Goal: Information Seeking & Learning: Learn about a topic

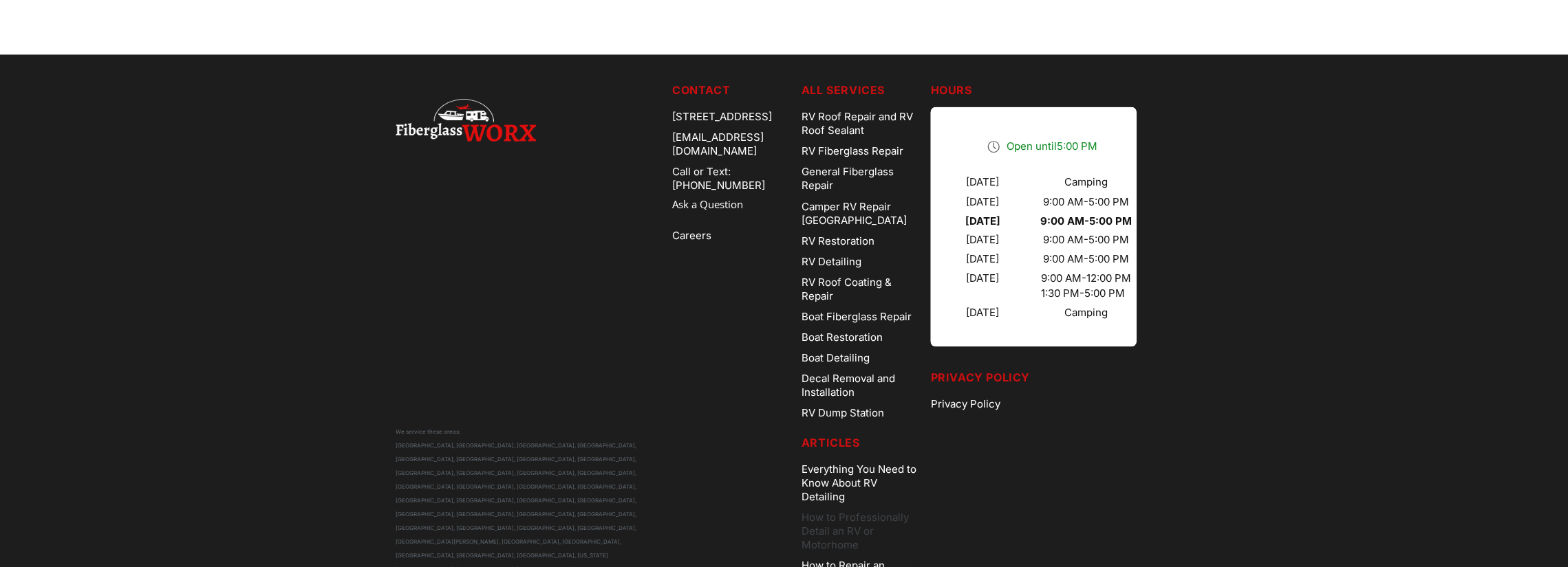
scroll to position [2205, 0]
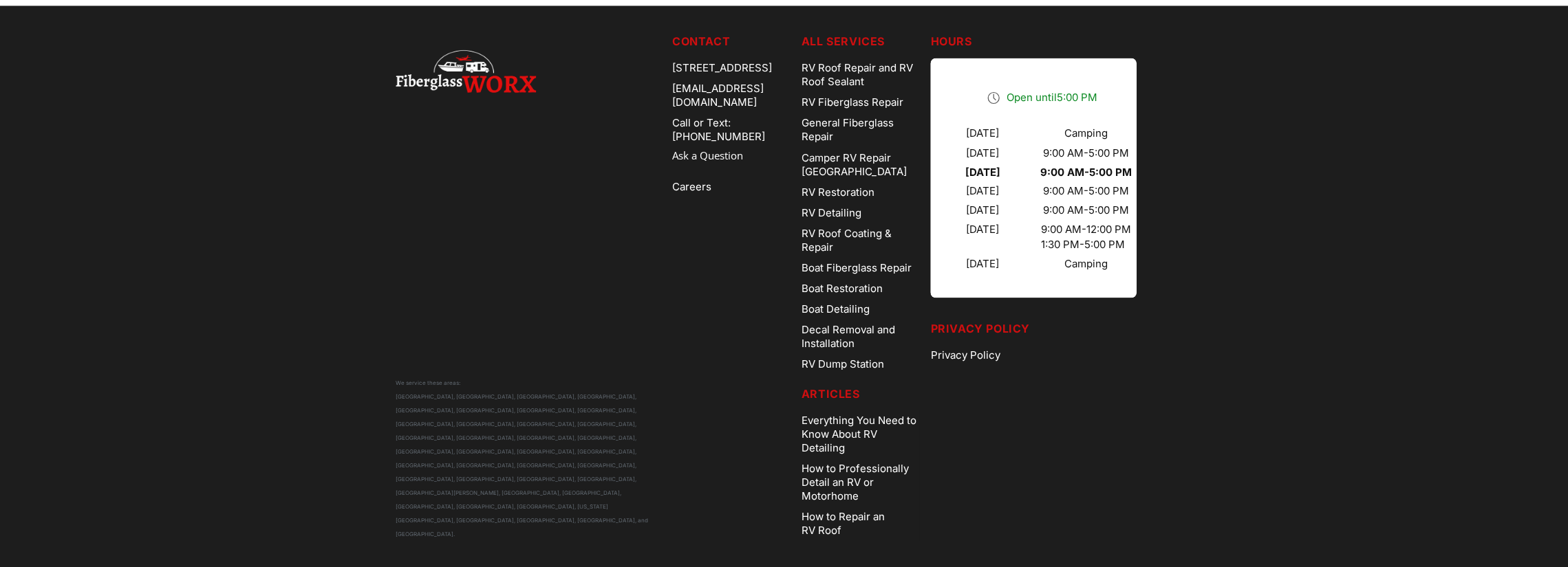
click at [857, 388] on h5 "Articles" at bounding box center [860, 393] width 118 height 17
click at [841, 98] on link "RV Fiberglass Repair" at bounding box center [860, 102] width 118 height 21
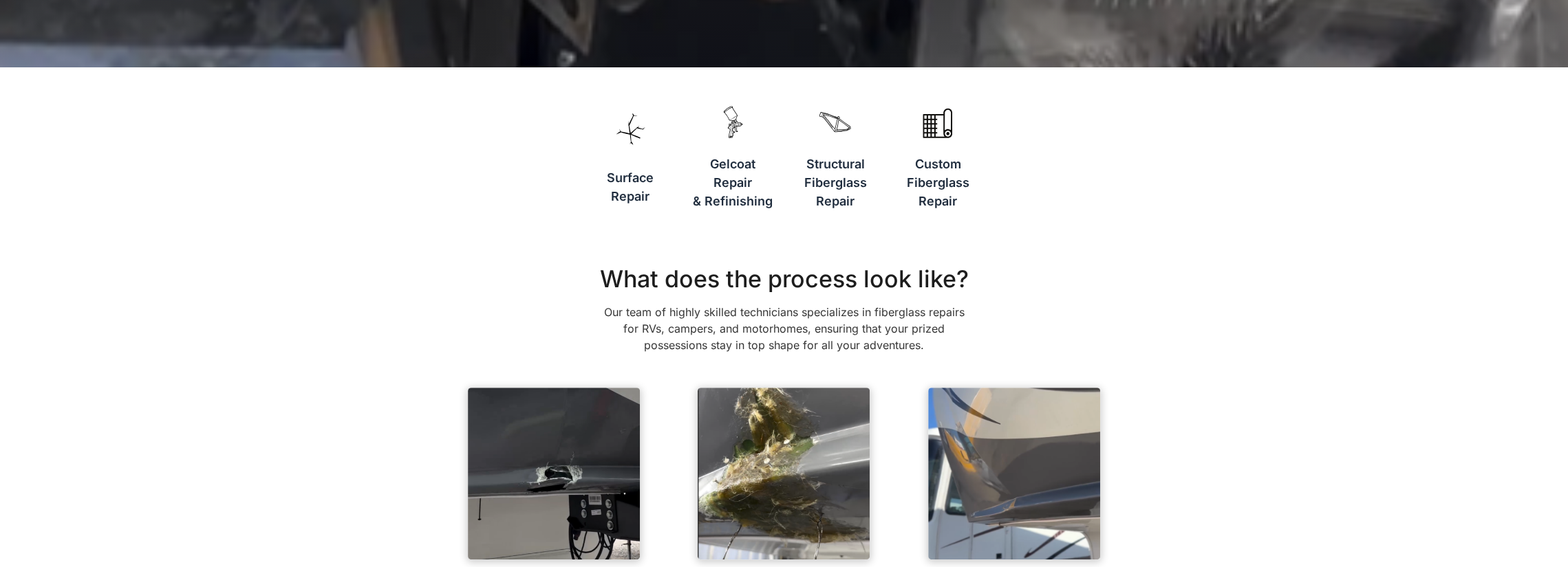
scroll to position [481, 0]
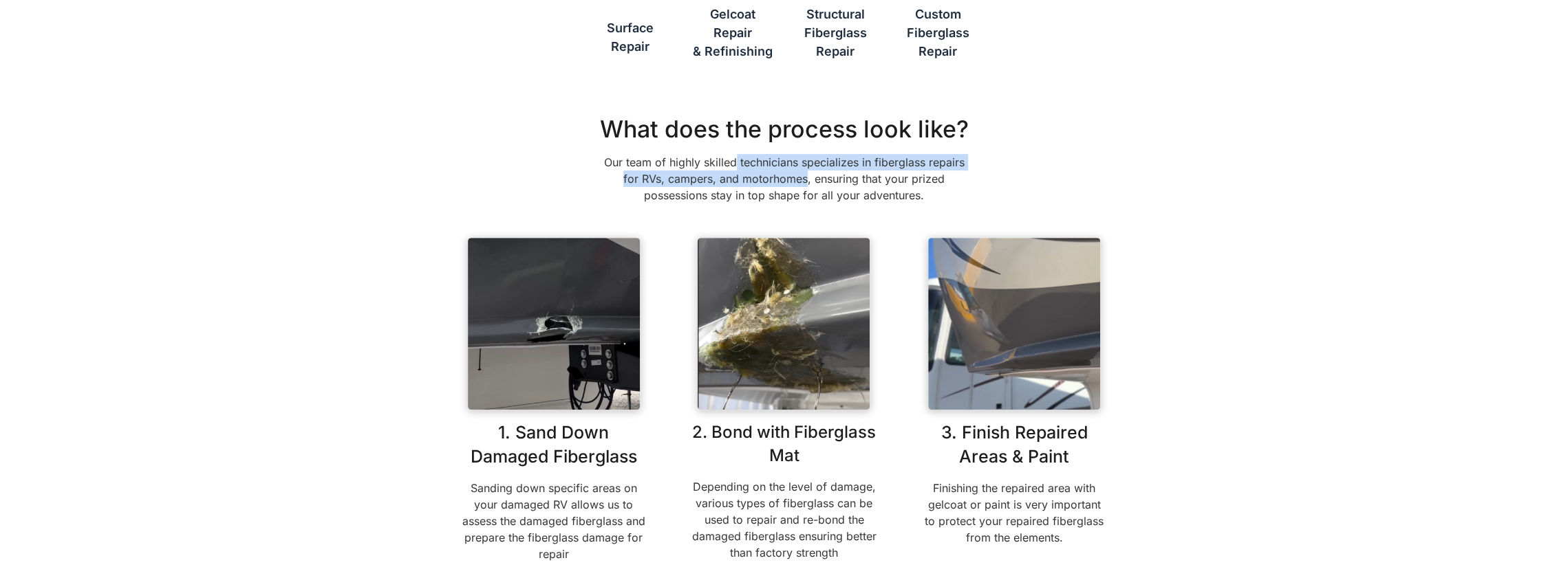
drag, startPoint x: 737, startPoint y: 160, endPoint x: 808, endPoint y: 179, distance: 73.5
click at [808, 179] on p "Our team of highly skilled technicians specializes in fiberglass repairs for RV…" at bounding box center [784, 179] width 378 height 49
copy p "technicians specializes in fiberglass repairs for RVs, campers, and motorhomes"
click at [461, 155] on div "What does the process look like? Our team of highly skilled technicians special…" at bounding box center [784, 345] width 647 height 459
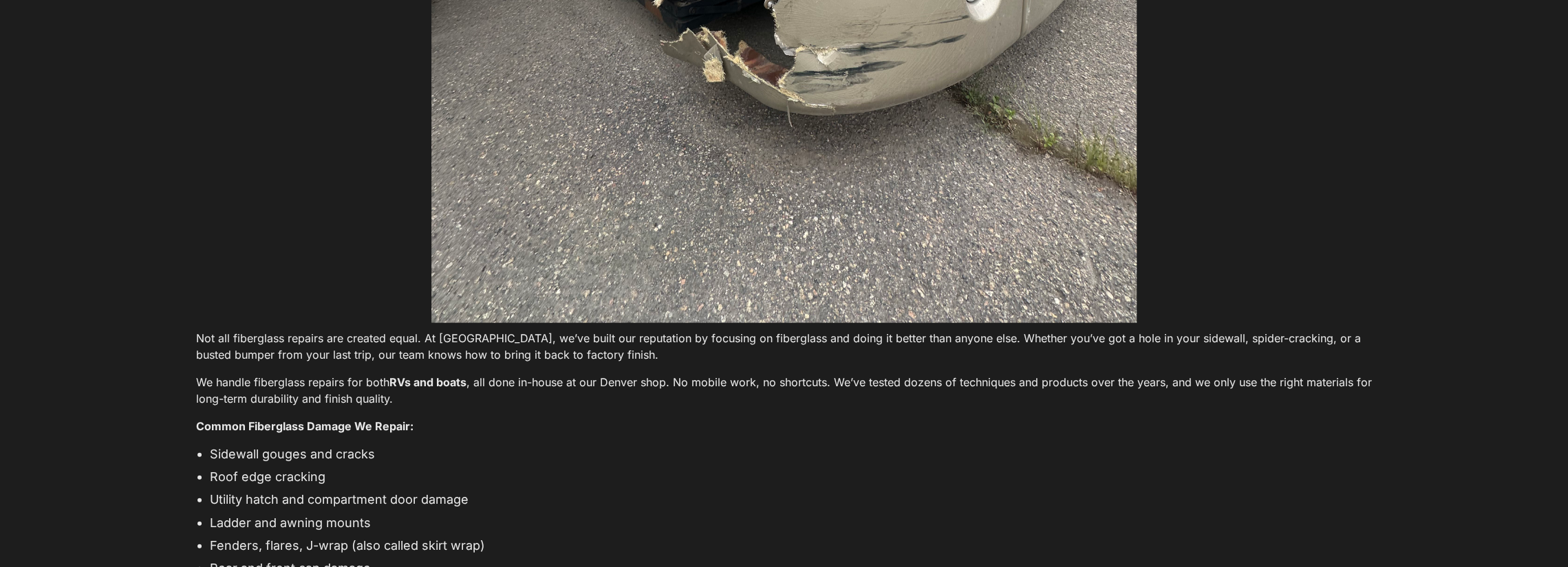
scroll to position [2614, 0]
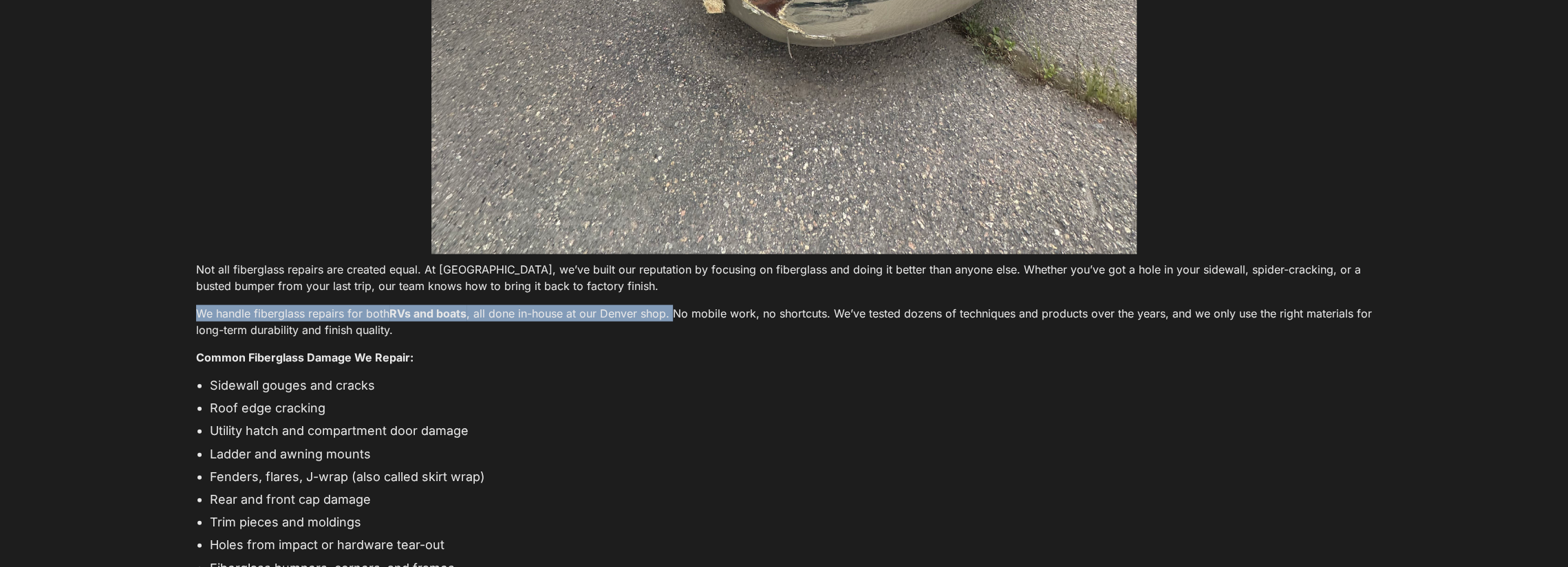
drag, startPoint x: 196, startPoint y: 321, endPoint x: 667, endPoint y: 314, distance: 471.1
click at [667, 314] on p "We handle fiberglass repairs for both RVs and boats , all done in-house at our …" at bounding box center [784, 321] width 1175 height 33
copy p "We handle fiberglass repairs for both RVs and boats , all done in-house at our …"
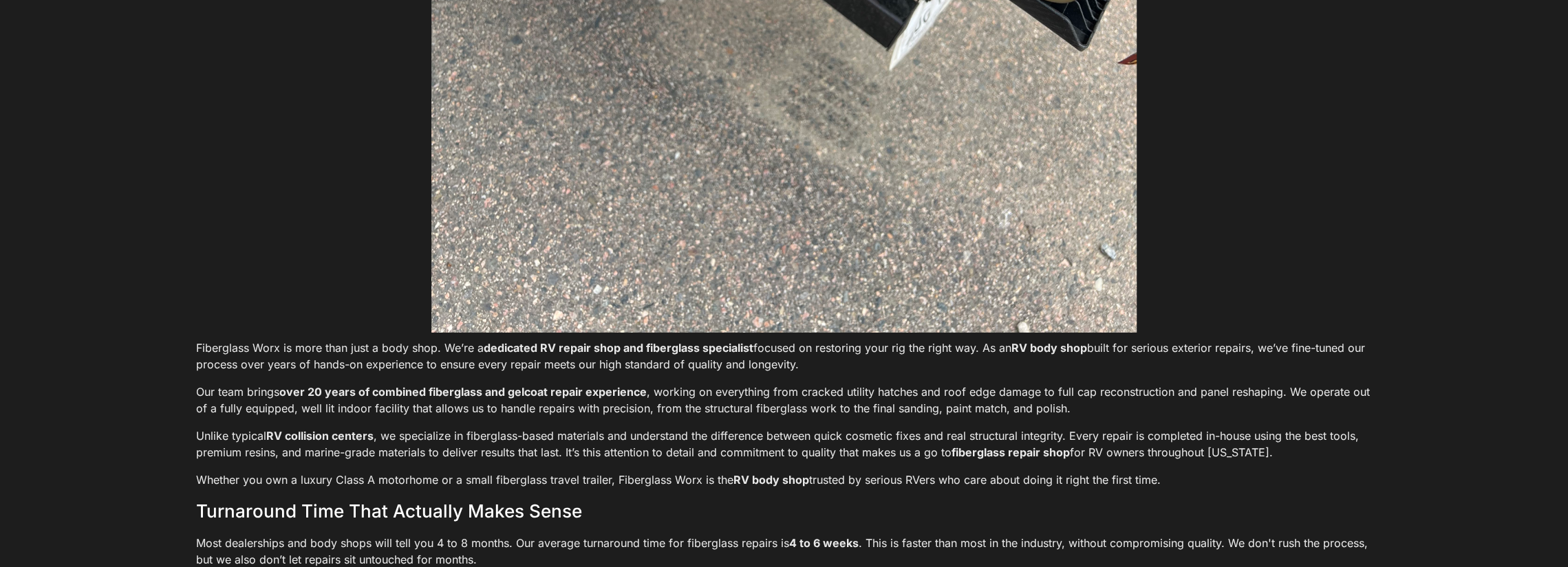
scroll to position [3920, 0]
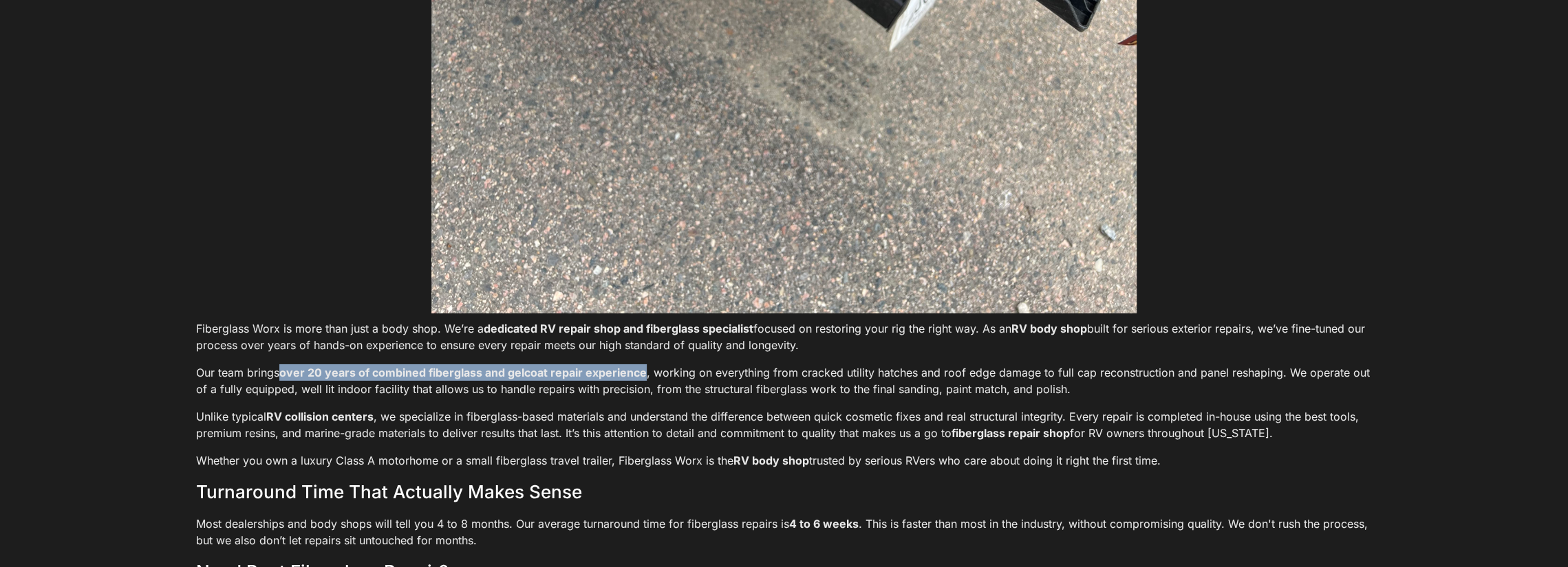
drag, startPoint x: 279, startPoint y: 384, endPoint x: 643, endPoint y: 388, distance: 364.0
click at [643, 388] on p "Our team brings over 20 years of combined fiberglass and gelcoat repair experie…" at bounding box center [784, 381] width 1175 height 33
copy strong "over 20 years of combined fiberglass and gelcoat repair experience"
click at [451, 429] on p "Unlike typical RV collision centers , we specialize in fiberglass-based materia…" at bounding box center [784, 424] width 1175 height 33
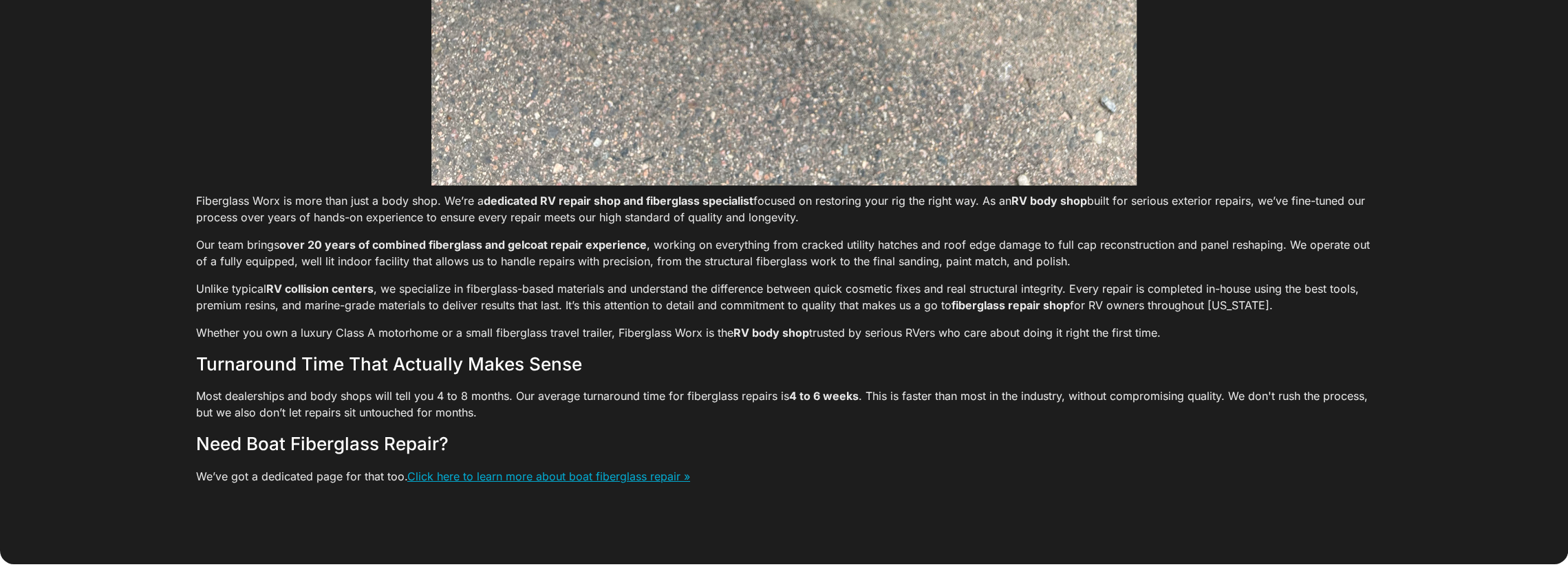
scroll to position [4058, 0]
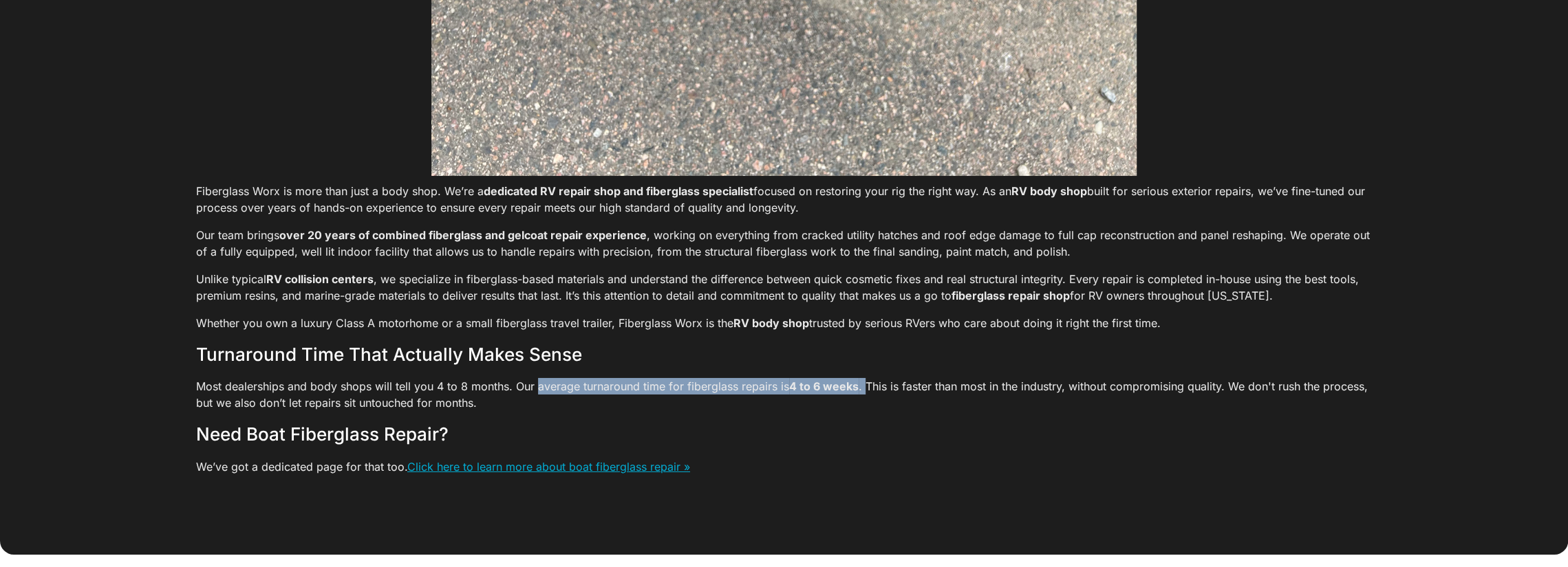
drag, startPoint x: 531, startPoint y: 399, endPoint x: 858, endPoint y: 402, distance: 327.0
click at [858, 402] on p "Most dealerships and body shops will tell you 4 to 8 months. Our average turnar…" at bounding box center [784, 394] width 1175 height 33
copy p "average turnaround time for fiberglass repairs is 4 to 6 weeks ."
click at [906, 403] on p "Most dealerships and body shops will tell you 4 to 8 months. Our average turnar…" at bounding box center [784, 394] width 1175 height 33
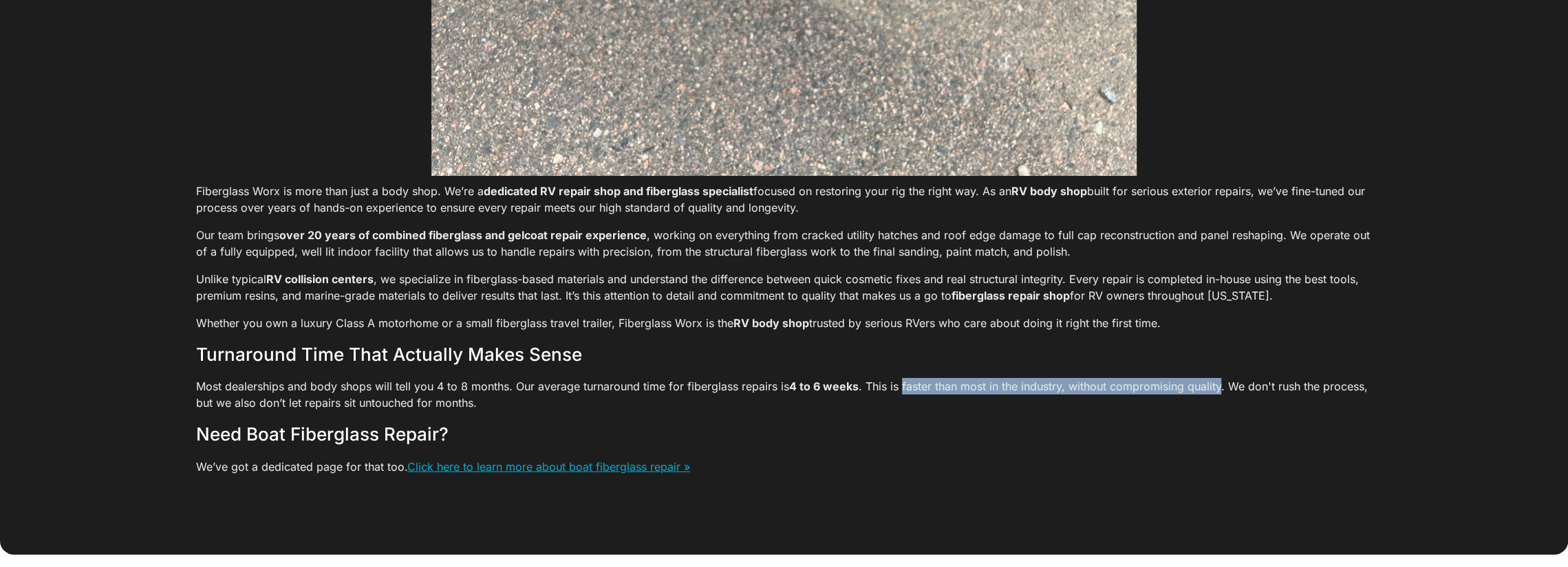
drag, startPoint x: 896, startPoint y: 398, endPoint x: 1203, endPoint y: 403, distance: 307.0
click at [1215, 404] on p "Most dealerships and body shops will tell you 4 to 8 months. Our average turnar…" at bounding box center [784, 394] width 1175 height 33
copy p "faster than most in the industry, without compromising quality"
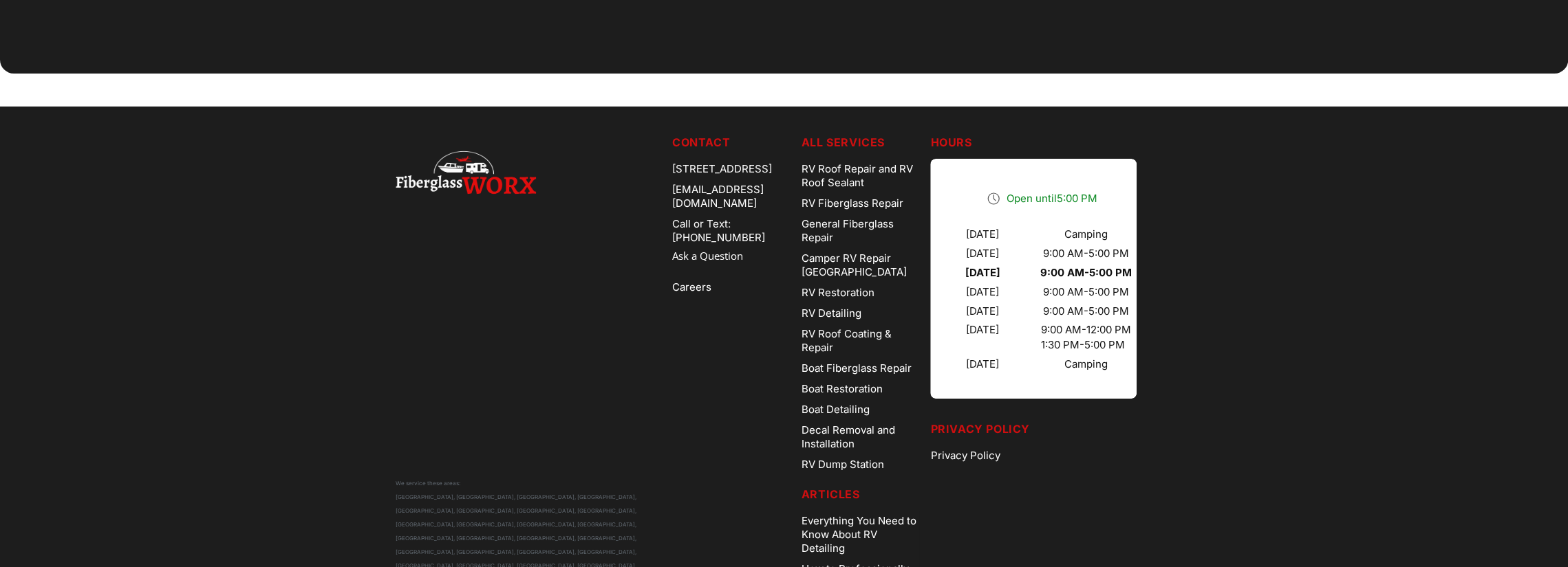
scroll to position [4653, 0]
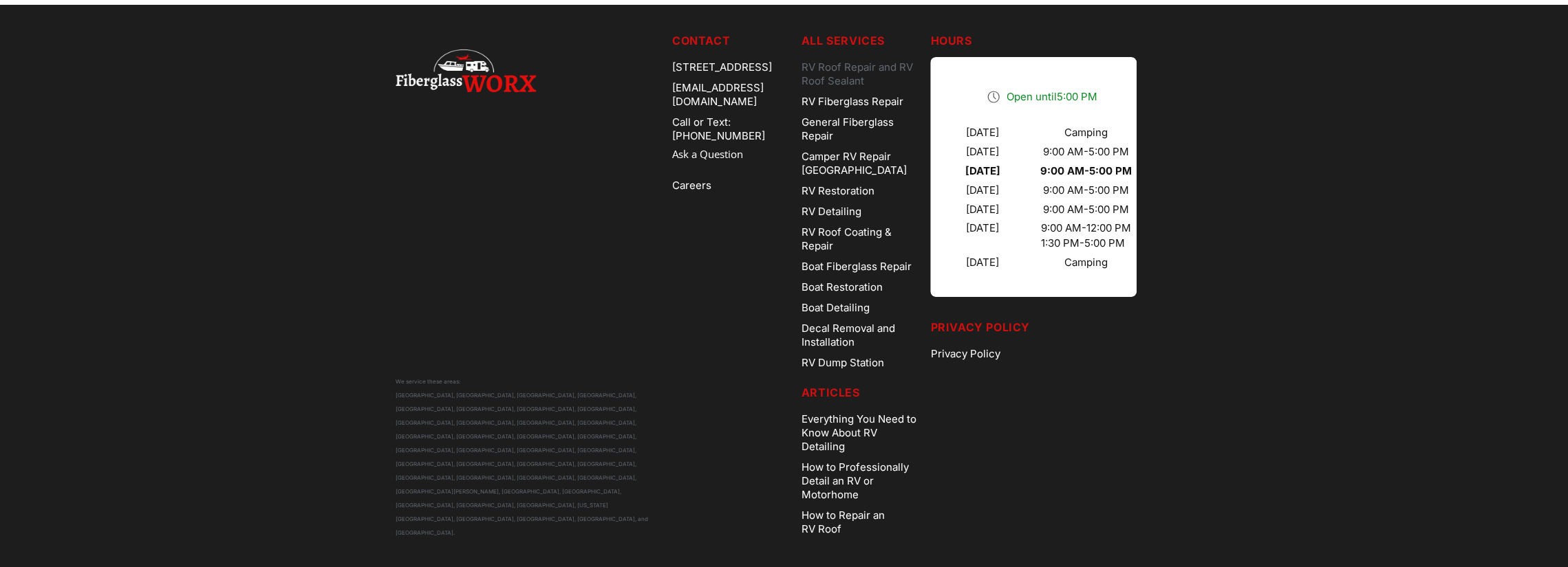
click at [871, 78] on link "RV Roof Repair and RV Roof Sealant" at bounding box center [860, 74] width 118 height 34
